Goal: Task Accomplishment & Management: Manage account settings

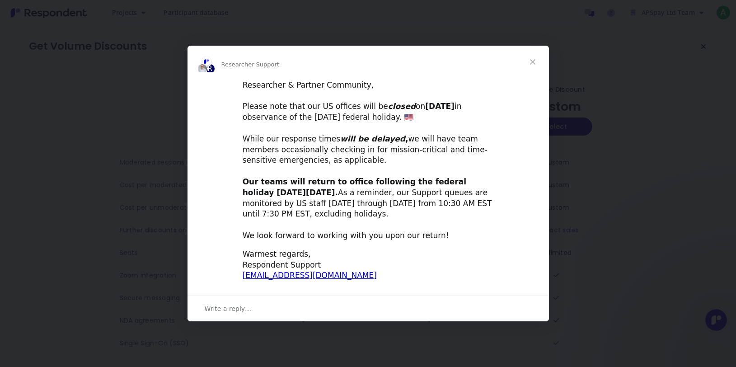
scroll to position [5, 0]
click at [531, 63] on span "Close" at bounding box center [533, 62] width 33 height 33
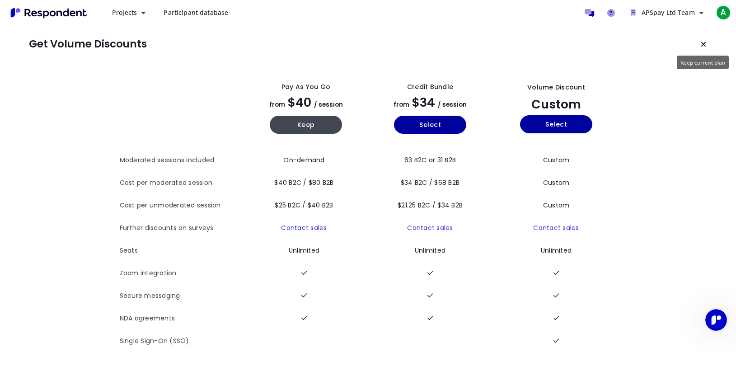
click at [703, 46] on icon "Keep current plan" at bounding box center [703, 44] width 5 height 7
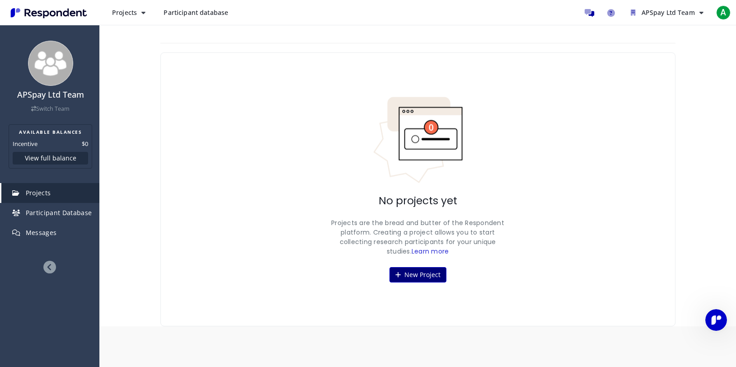
click at [414, 268] on button "New Project" at bounding box center [418, 274] width 57 height 15
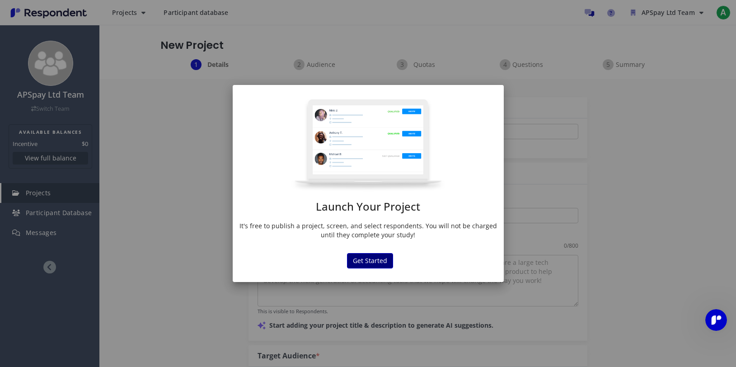
click at [377, 258] on button "Get Started" at bounding box center [370, 260] width 46 height 15
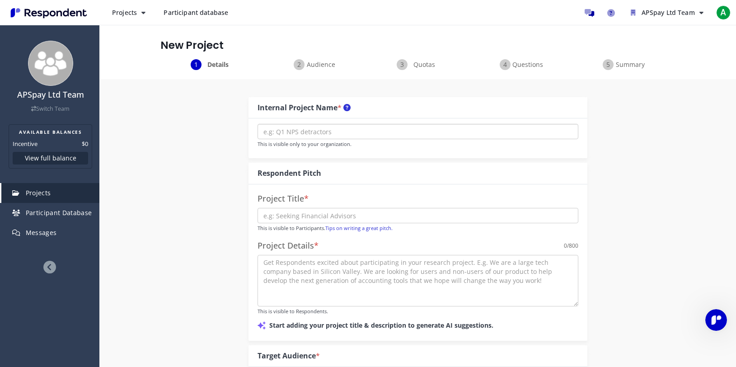
click at [318, 132] on input "text" at bounding box center [418, 131] width 321 height 15
type input "PORTALS"
click at [666, 19] on button "APSpay Ltd Team" at bounding box center [667, 13] width 87 height 16
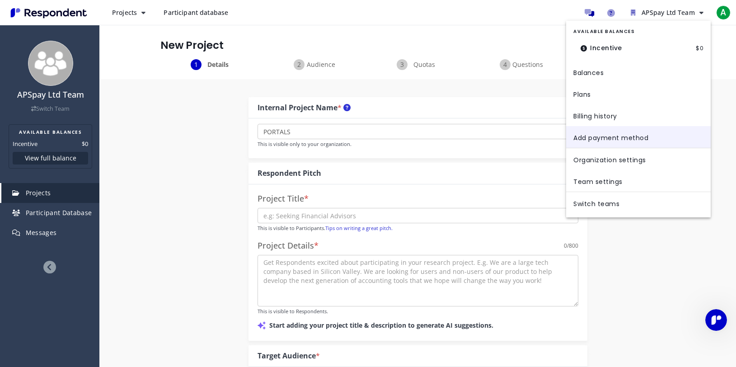
click at [603, 138] on link "Add payment method" at bounding box center [638, 137] width 145 height 22
